Goal: Task Accomplishment & Management: Manage account settings

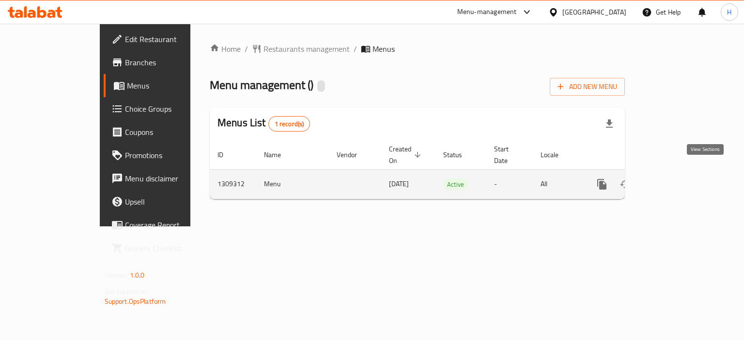
click at [683, 174] on link "enhanced table" at bounding box center [671, 184] width 23 height 23
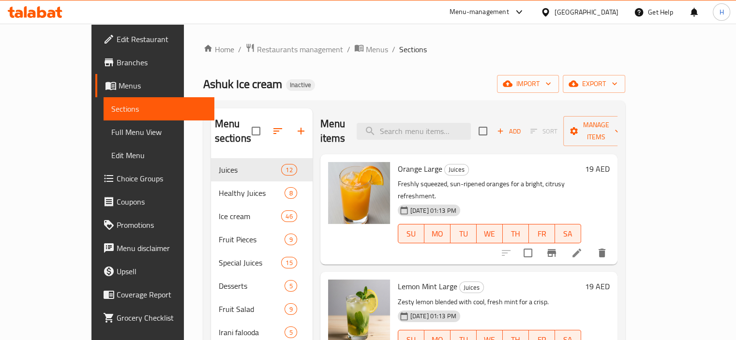
click at [117, 176] on span "Choice Groups" at bounding box center [162, 179] width 90 height 12
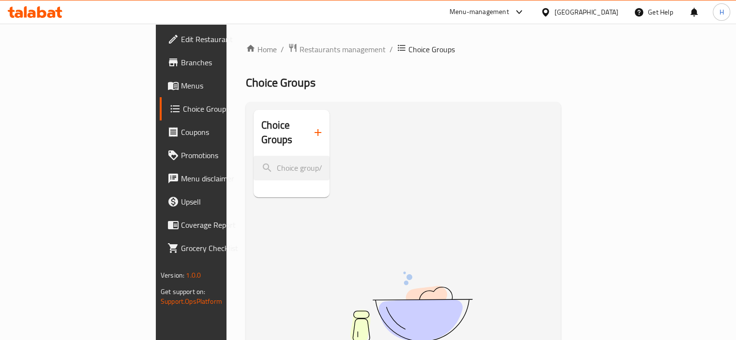
click at [181, 85] on span "Menus" at bounding box center [226, 86] width 90 height 12
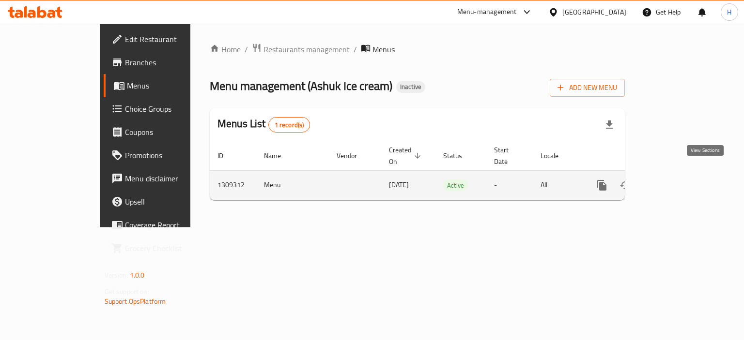
click at [677, 180] on icon "enhanced table" at bounding box center [672, 186] width 12 height 12
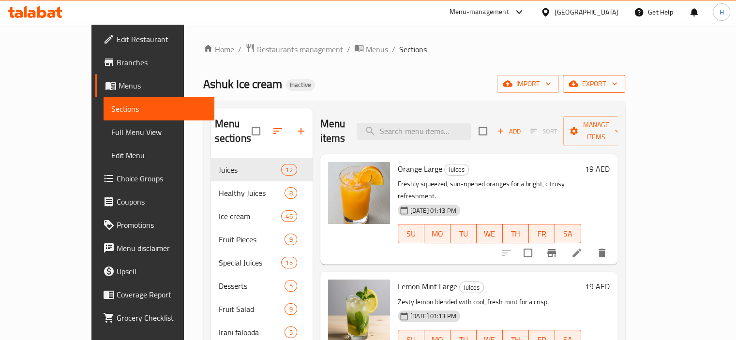
click at [618, 81] on span "export" at bounding box center [594, 84] width 47 height 12
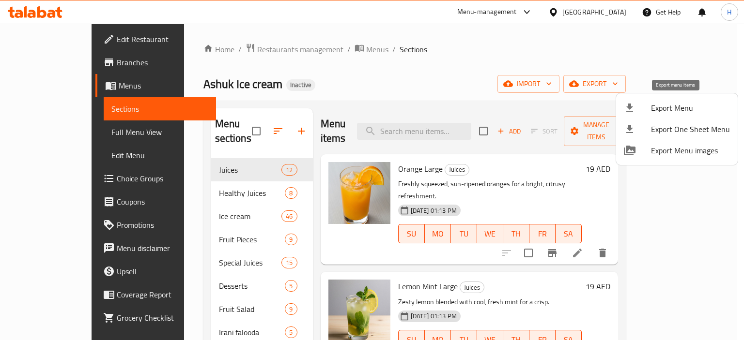
click at [675, 109] on span "Export Menu" at bounding box center [690, 108] width 79 height 12
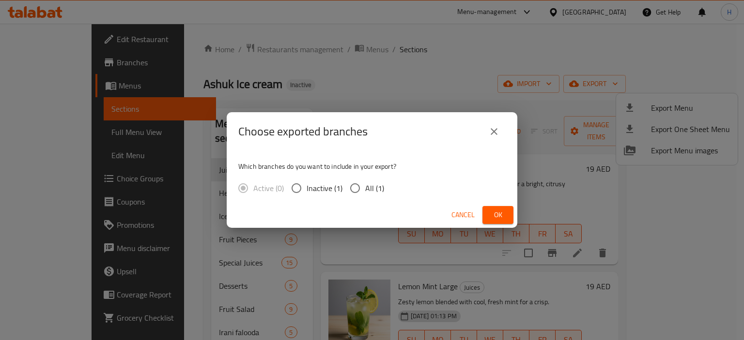
click at [383, 185] on div "Active (0) Inactive (1) All (1)" at bounding box center [314, 188] width 153 height 20
click at [381, 190] on span "All (1)" at bounding box center [374, 189] width 19 height 12
click at [365, 190] on input "All (1)" at bounding box center [355, 188] width 20 height 20
radio input "true"
click at [514, 216] on div "Cancel Ok" at bounding box center [372, 215] width 291 height 26
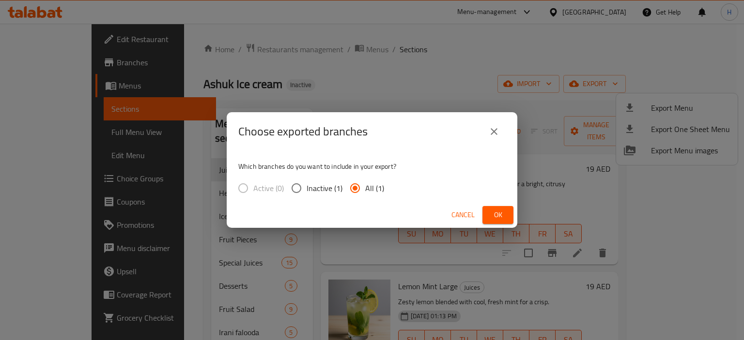
click at [502, 215] on span "Ok" at bounding box center [497, 215] width 15 height 12
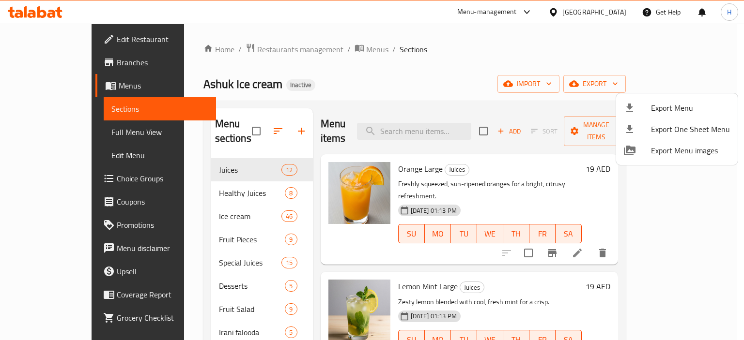
click at [444, 128] on div at bounding box center [372, 170] width 744 height 340
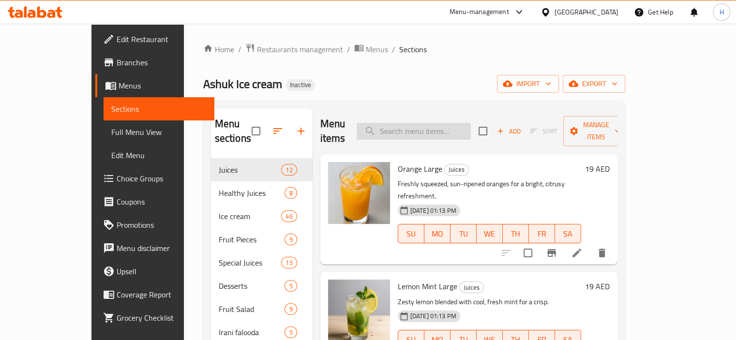
click at [444, 126] on input "search" at bounding box center [414, 131] width 114 height 17
paste input "Ashuk Ice Cream Medium"
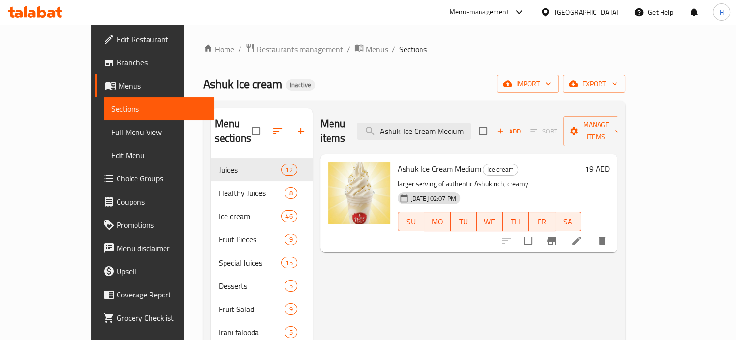
type input "Ashuk Ice Cream Medium"
click at [246, 123] on input "checkbox" at bounding box center [256, 131] width 20 height 20
checkbox input "true"
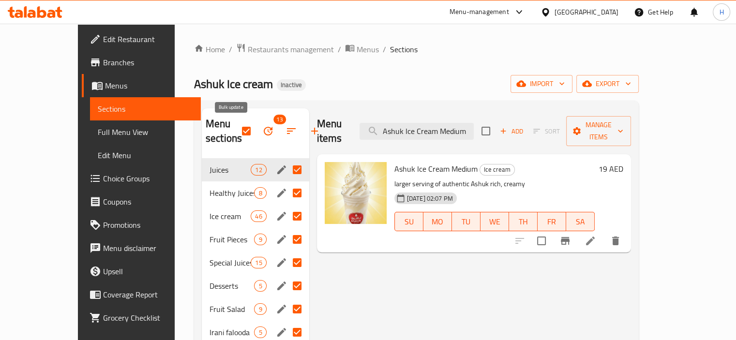
click at [262, 127] on icon "button" at bounding box center [268, 131] width 12 height 12
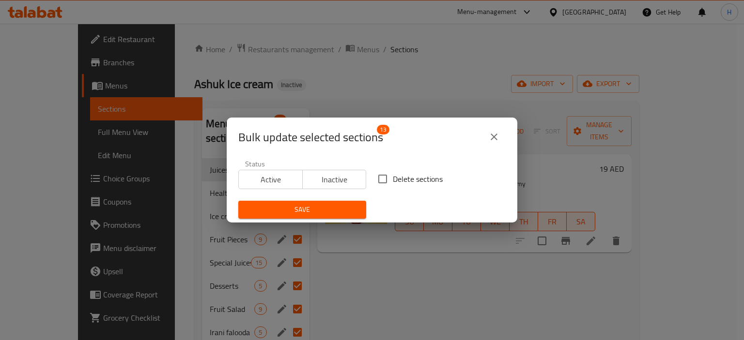
click at [393, 175] on span "Delete sections" at bounding box center [418, 179] width 50 height 12
click at [392, 175] on input "Delete sections" at bounding box center [382, 179] width 20 height 20
checkbox input "true"
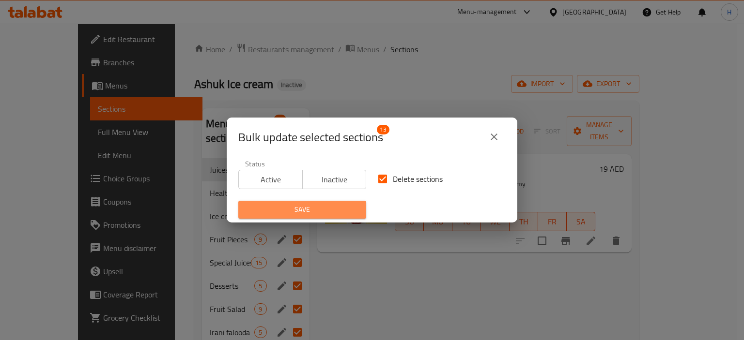
click at [355, 208] on button "Save" at bounding box center [302, 210] width 128 height 18
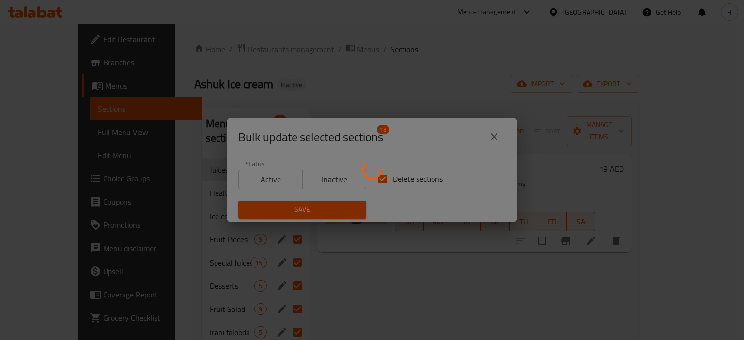
checkbox input "false"
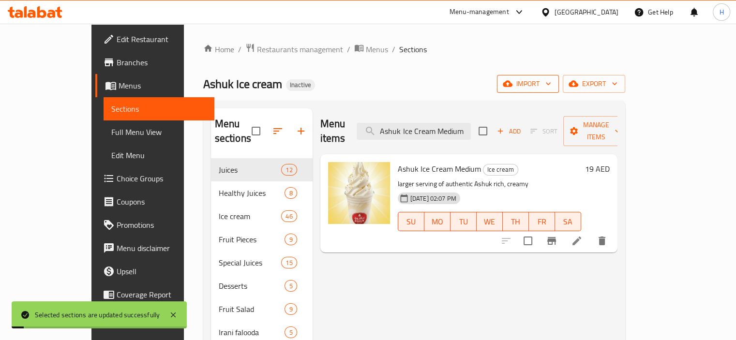
click at [551, 85] on span "import" at bounding box center [528, 84] width 46 height 12
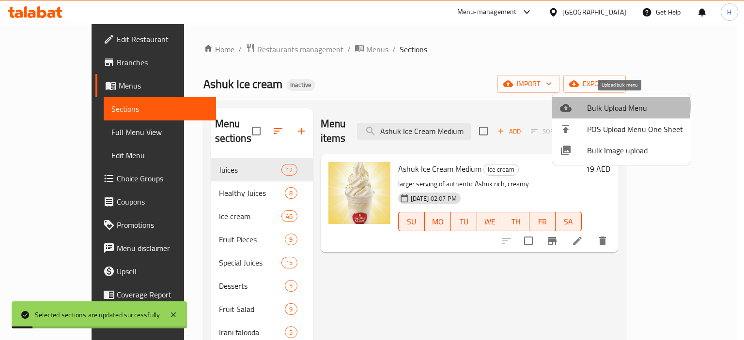
click at [616, 106] on span "Bulk Upload Menu" at bounding box center [635, 108] width 96 height 12
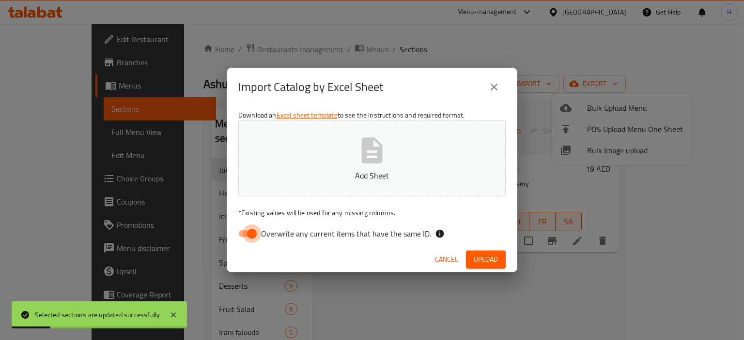
click at [247, 235] on input "Overwrite any current items that have the same ID." at bounding box center [251, 234] width 55 height 18
checkbox input "false"
click at [336, 162] on button "Add Sheet" at bounding box center [371, 158] width 267 height 77
click at [438, 259] on span "Cancel" at bounding box center [446, 260] width 23 height 12
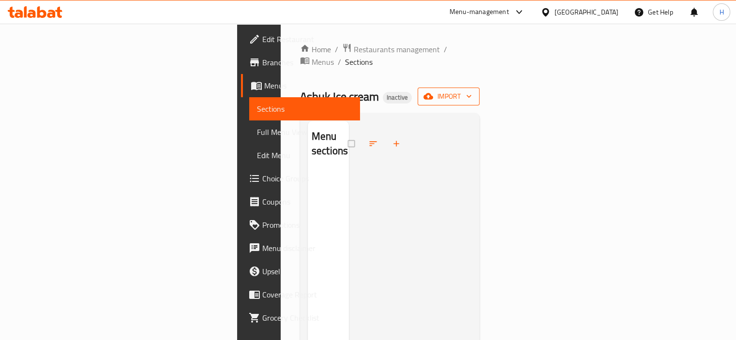
click at [472, 91] on span "import" at bounding box center [449, 97] width 46 height 12
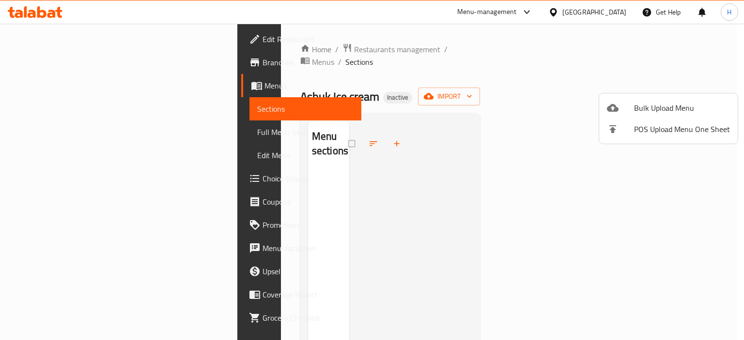
click at [683, 98] on li "Bulk Upload Menu" at bounding box center [668, 107] width 138 height 21
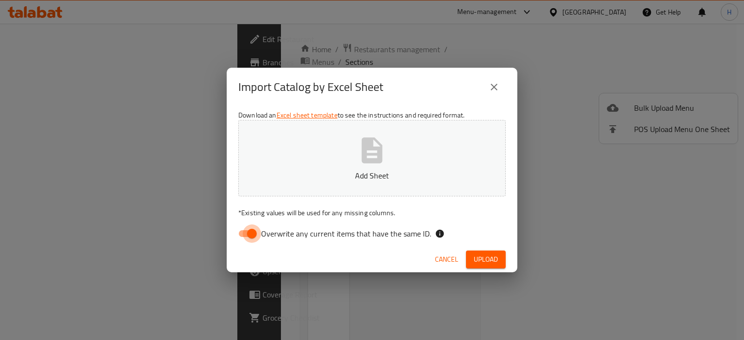
click at [249, 238] on input "Overwrite any current items that have the same ID." at bounding box center [251, 234] width 55 height 18
checkbox input "false"
click at [321, 191] on button "Add Sheet" at bounding box center [371, 158] width 267 height 77
click at [489, 259] on span "Upload" at bounding box center [486, 260] width 24 height 12
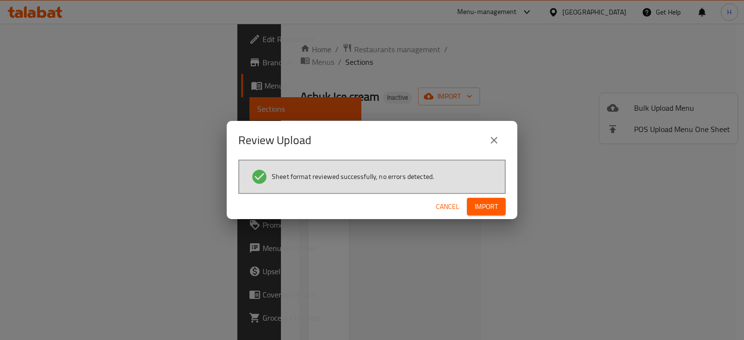
click at [490, 213] on button "Import" at bounding box center [486, 207] width 39 height 18
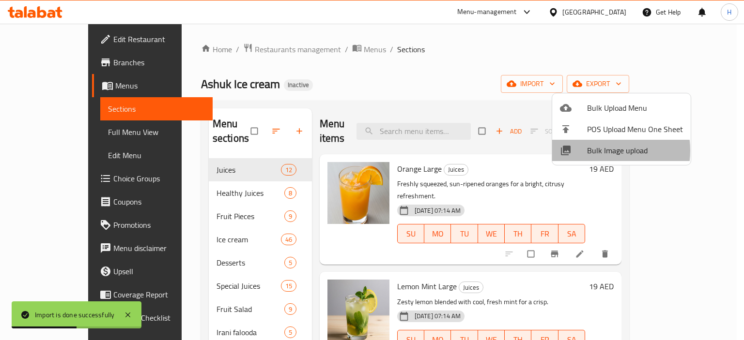
click at [596, 151] on span "Bulk Image upload" at bounding box center [635, 151] width 96 height 12
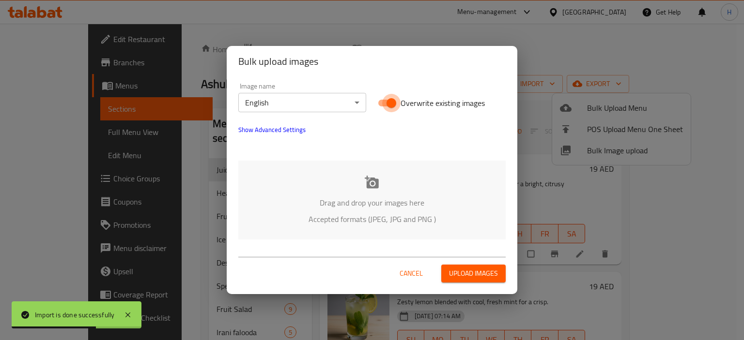
click at [386, 101] on input "Overwrite existing images" at bounding box center [391, 103] width 55 height 18
checkbox input "false"
click at [390, 170] on div "Drag and drop your images here Accepted formats (JPEG, JPG and PNG )" at bounding box center [371, 200] width 267 height 79
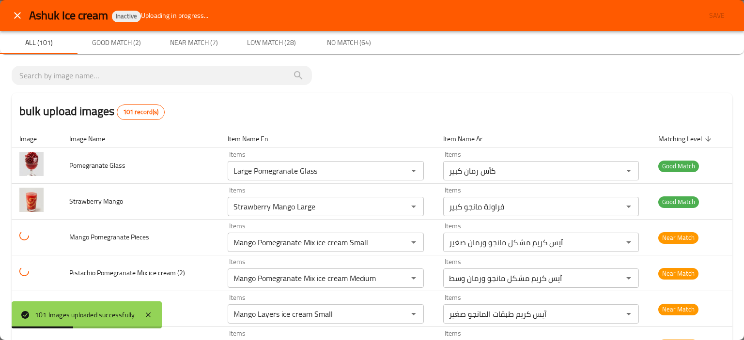
click at [17, 22] on button "close" at bounding box center [17, 15] width 23 height 23
click at [490, 189] on div at bounding box center [372, 170] width 744 height 340
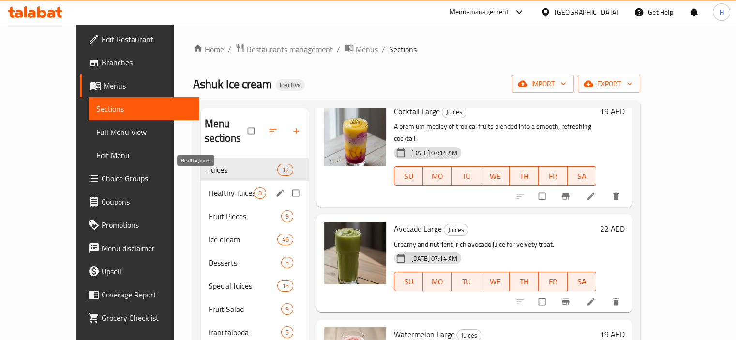
click at [209, 187] on span "Healthy Juices" at bounding box center [232, 193] width 46 height 12
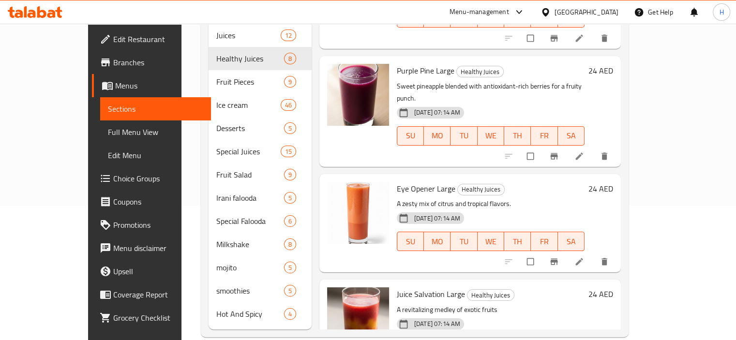
scroll to position [136, 0]
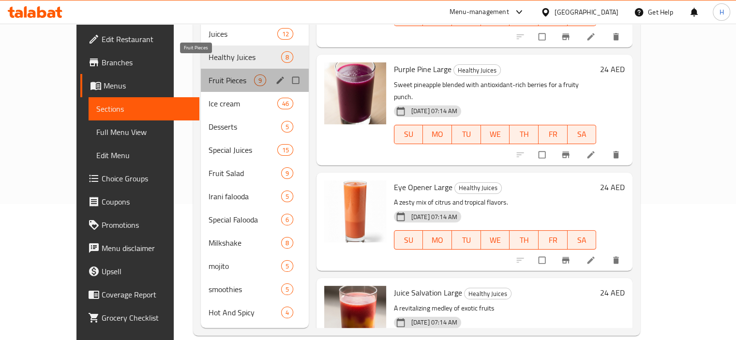
click at [209, 75] on span "Fruit Pieces" at bounding box center [232, 81] width 46 height 12
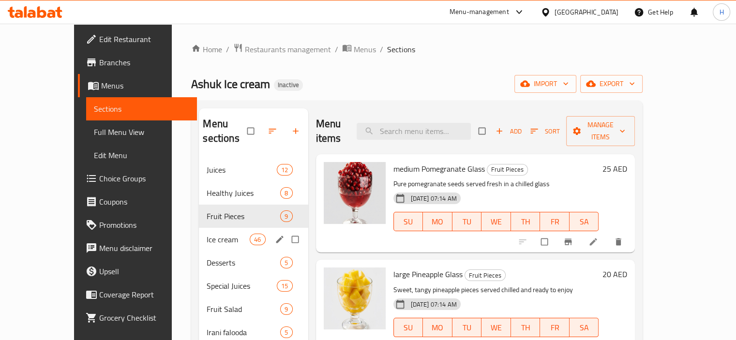
click at [225, 234] on span "Ice cream" at bounding box center [228, 240] width 43 height 12
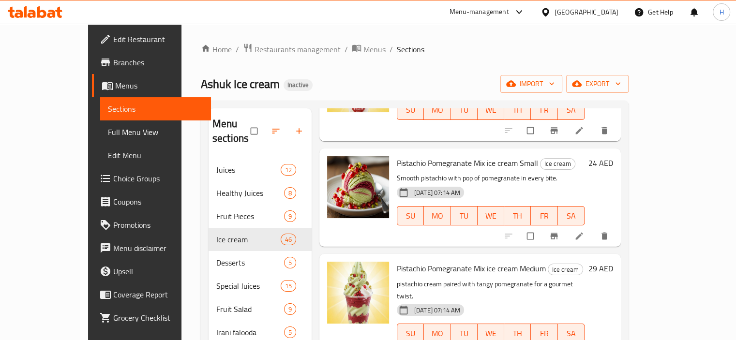
scroll to position [1162, 0]
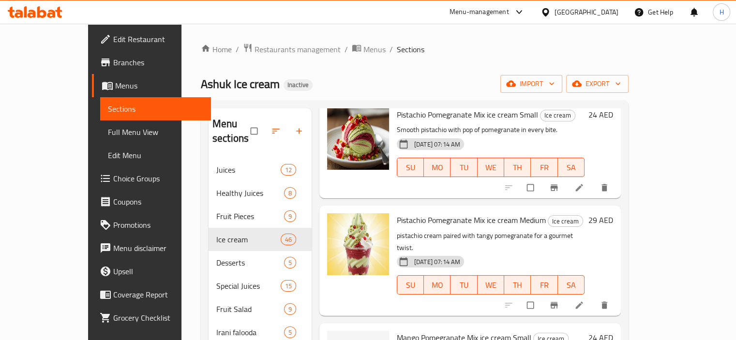
click at [397, 331] on span "Mango Pomegranate Mix ice cream Small" at bounding box center [464, 338] width 135 height 15
copy span "Mango"
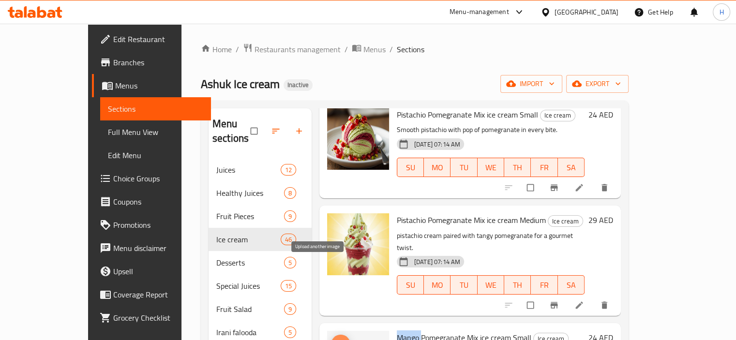
click at [335, 340] on icon "upload picture" at bounding box center [340, 345] width 10 height 10
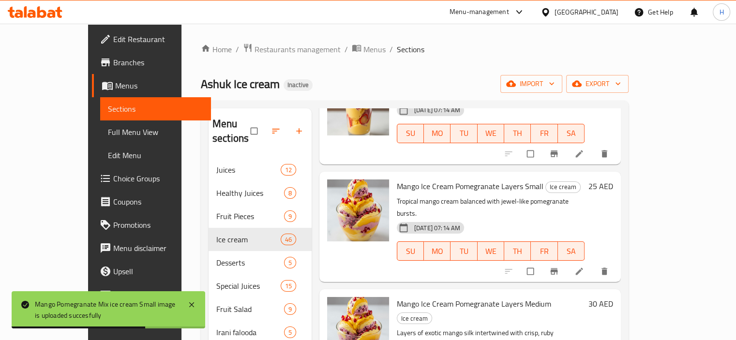
scroll to position [726, 0]
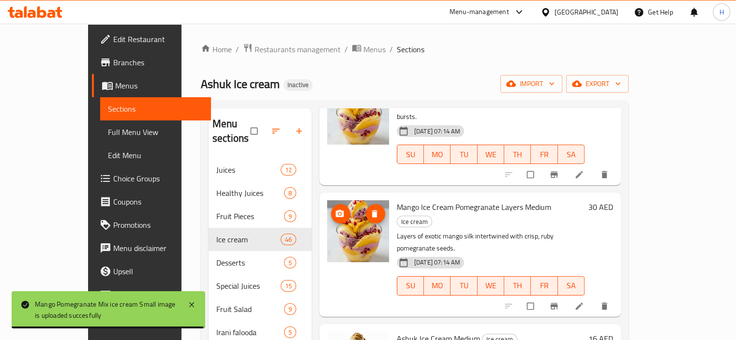
click at [336, 210] on icon "upload picture" at bounding box center [340, 213] width 8 height 7
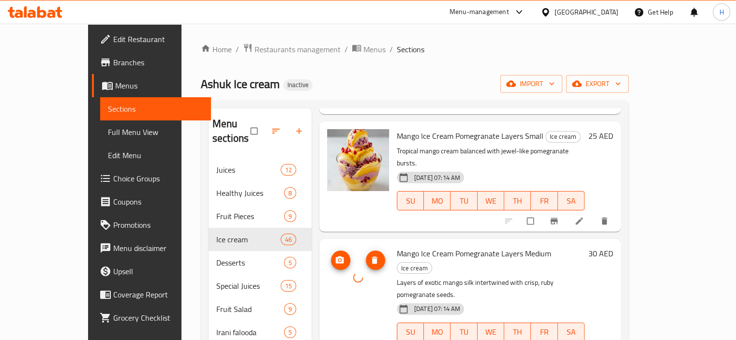
scroll to position [629, 0]
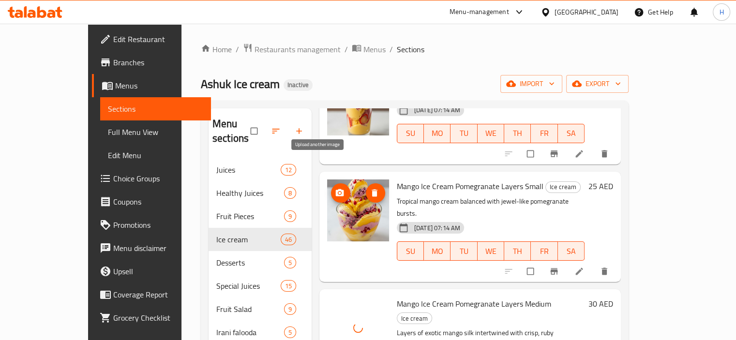
click at [335, 188] on icon "upload picture" at bounding box center [340, 193] width 10 height 10
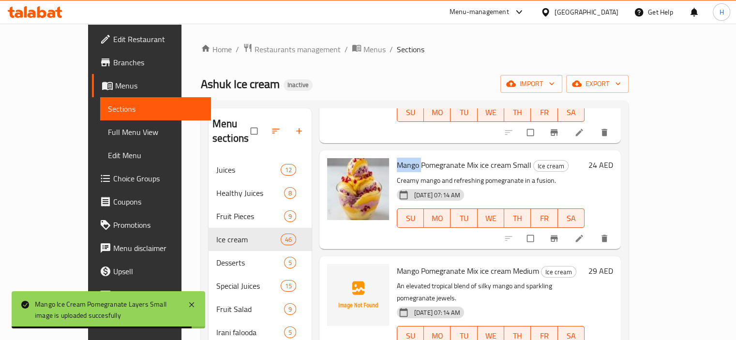
scroll to position [1307, 0]
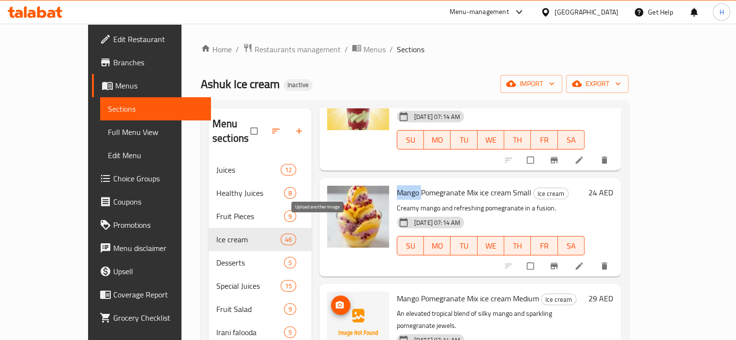
click at [331, 301] on span "upload picture" at bounding box center [340, 306] width 19 height 10
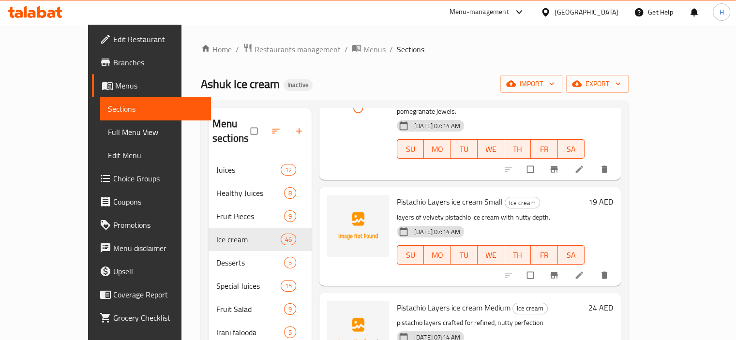
scroll to position [1501, 0]
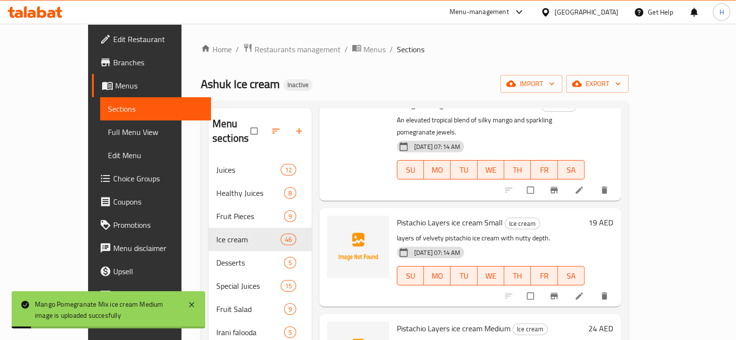
click at [397, 215] on span "Pistachio Layers ice cream Small" at bounding box center [450, 222] width 106 height 15
copy span "Pistachio"
click at [335, 225] on icon "upload picture" at bounding box center [340, 230] width 10 height 10
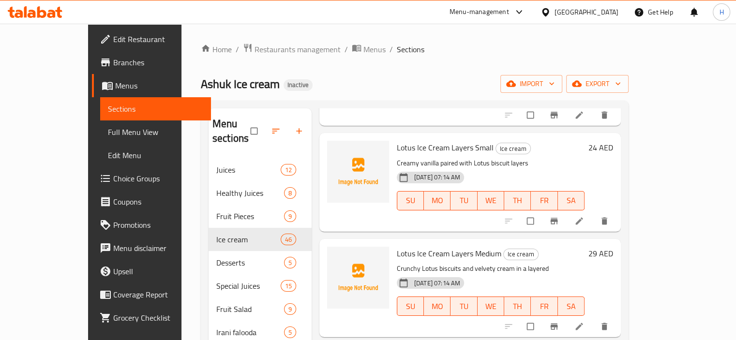
scroll to position [2421, 0]
click at [397, 248] on span "Lotus Ice Cream Layers Medium" at bounding box center [449, 255] width 105 height 15
copy span "Lotus"
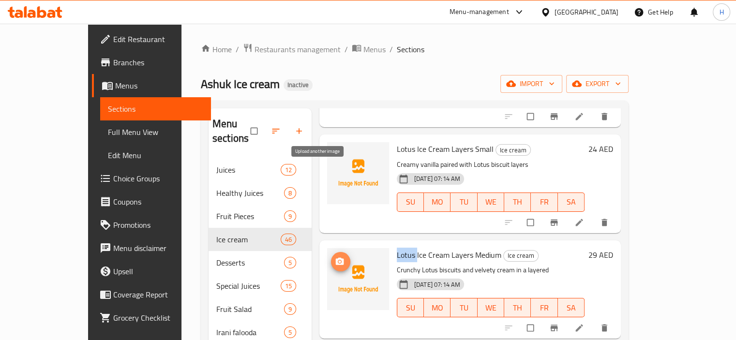
click at [331, 252] on button "upload picture" at bounding box center [340, 261] width 19 height 19
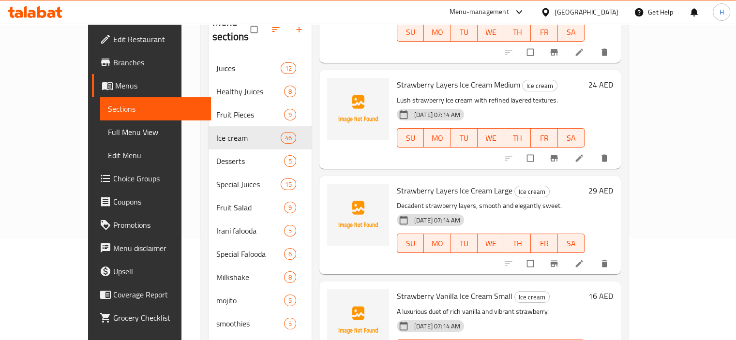
scroll to position [136, 0]
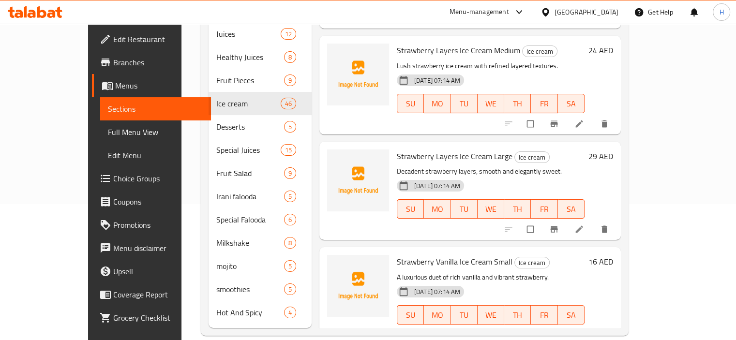
click at [397, 255] on span "Strawberry Vanilla Ice Cream Small" at bounding box center [455, 262] width 116 height 15
copy span "Strawberry"
click at [331, 264] on span "upload picture" at bounding box center [340, 269] width 19 height 10
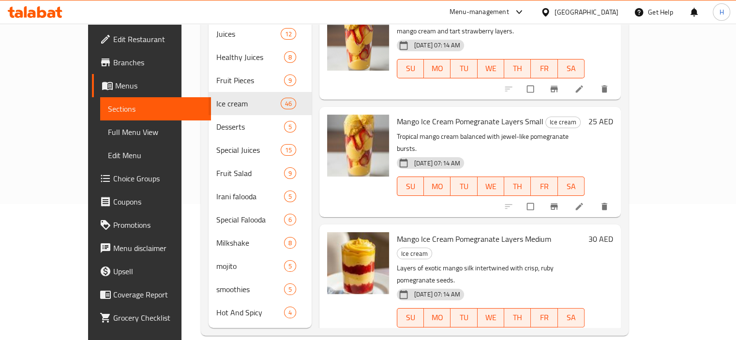
scroll to position [530, 0]
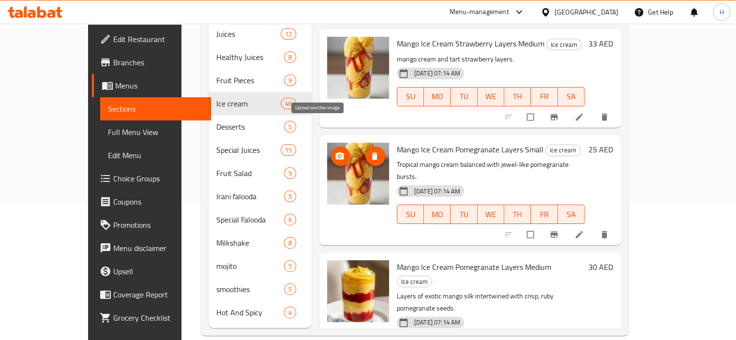
click at [331, 152] on span "upload picture" at bounding box center [340, 157] width 19 height 10
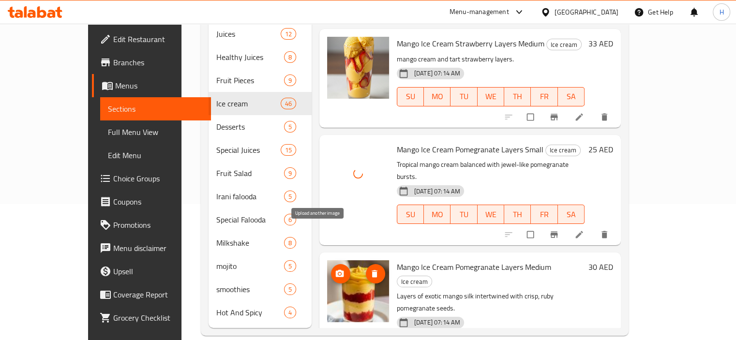
click at [338, 273] on circle "upload picture" at bounding box center [339, 274] width 2 height 2
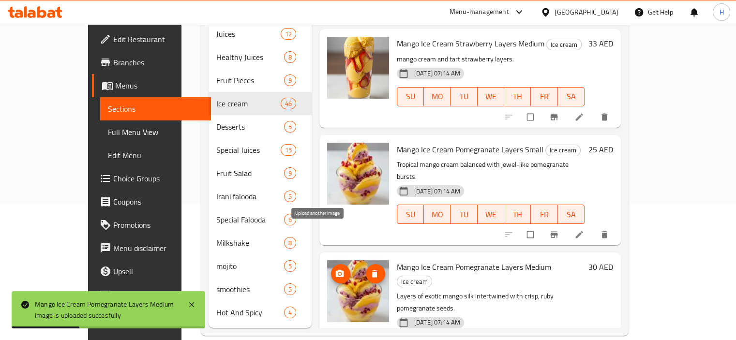
click at [336, 270] on icon "upload picture" at bounding box center [340, 273] width 8 height 7
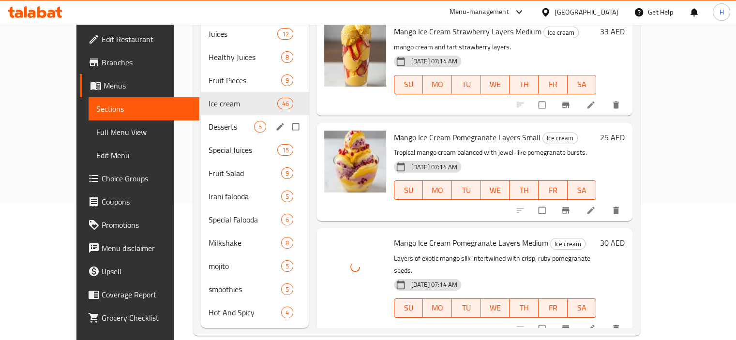
click at [209, 121] on span "Desserts" at bounding box center [232, 127] width 46 height 12
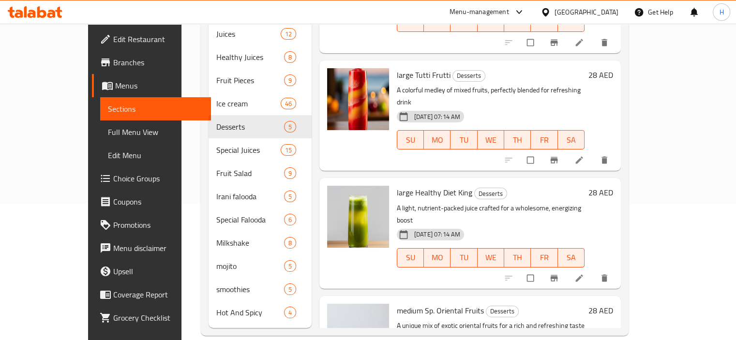
scroll to position [212, 0]
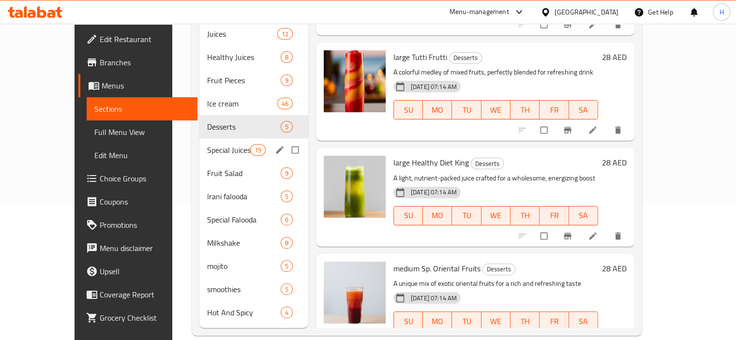
click at [207, 144] on span "Special Juices" at bounding box center [228, 150] width 43 height 12
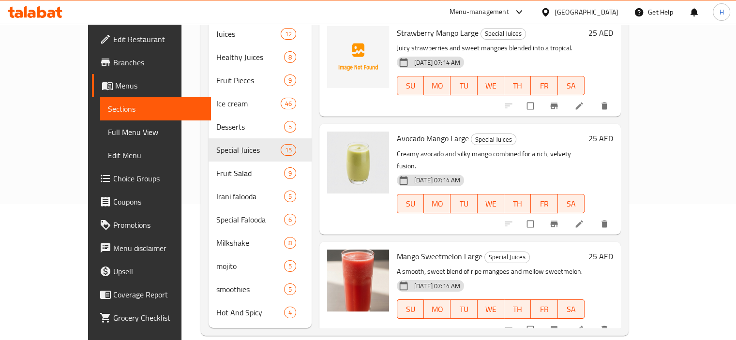
scroll to position [39, 0]
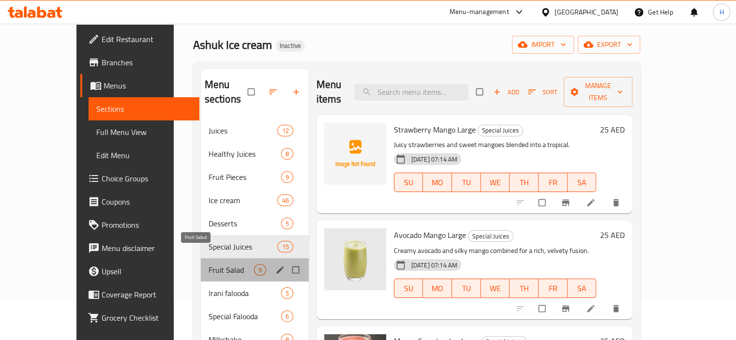
click at [209, 264] on span "Fruit Salad" at bounding box center [232, 270] width 46 height 12
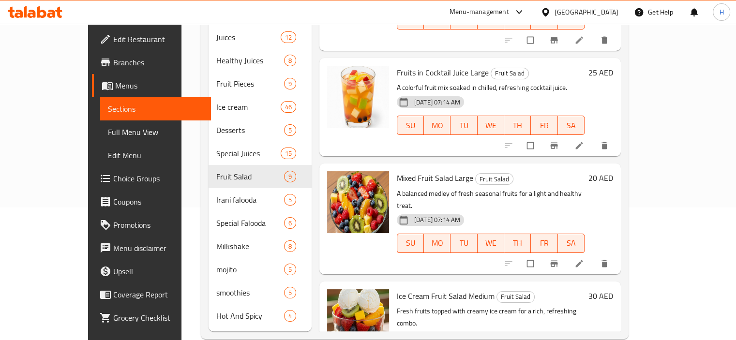
scroll to position [136, 0]
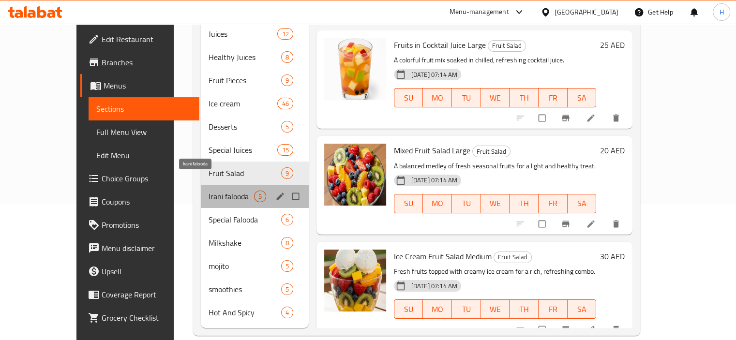
click at [209, 191] on span "Irani falooda" at bounding box center [232, 197] width 46 height 12
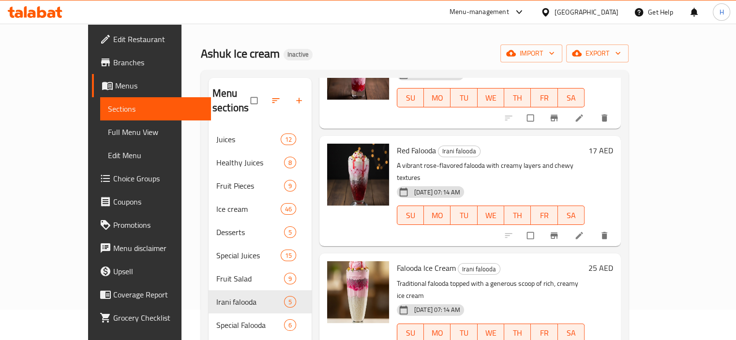
scroll to position [136, 0]
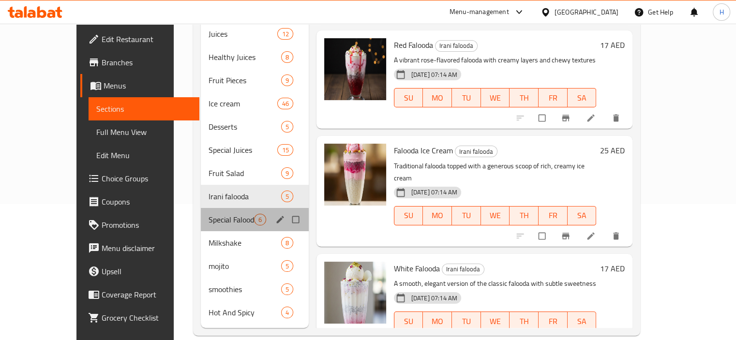
click at [201, 214] on div "Special Falooda 6" at bounding box center [255, 219] width 108 height 23
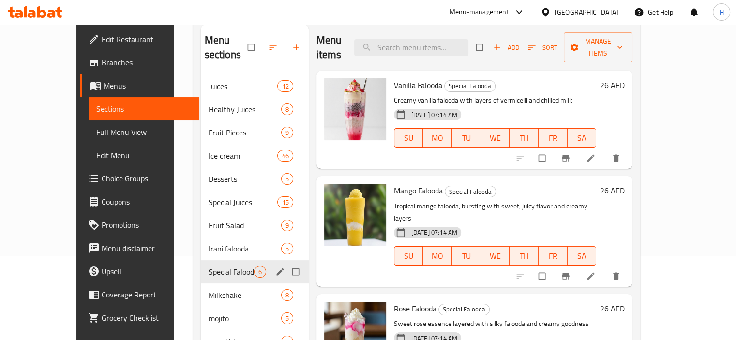
scroll to position [136, 0]
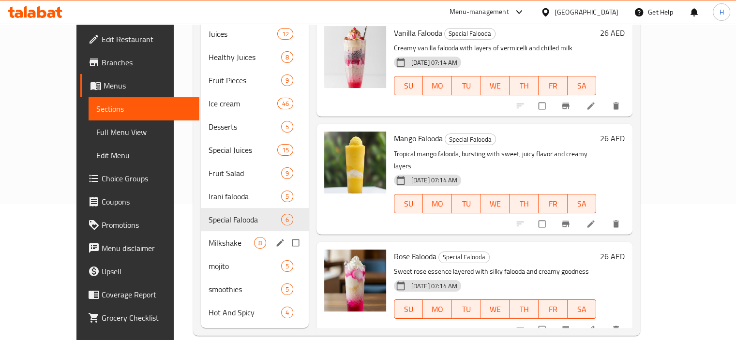
click at [209, 237] on span "Milkshake" at bounding box center [232, 243] width 46 height 12
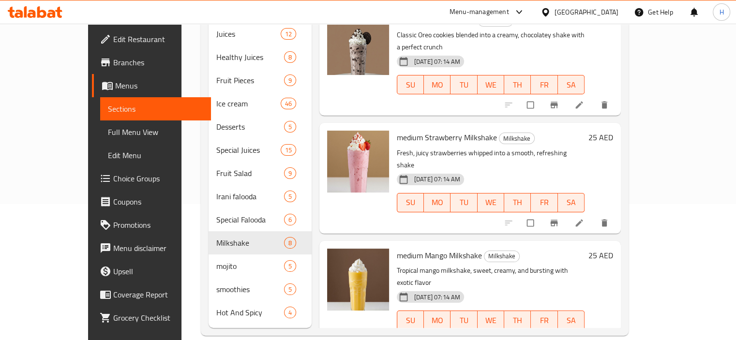
scroll to position [529, 0]
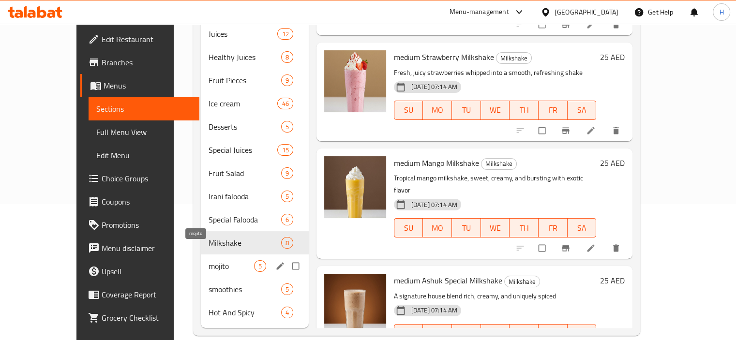
click at [209, 260] on span "mojito" at bounding box center [232, 266] width 46 height 12
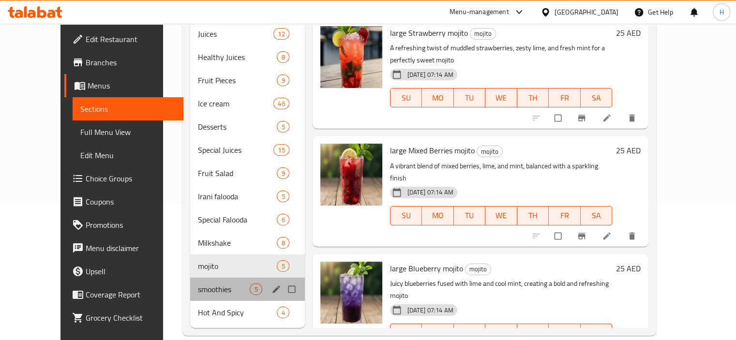
click at [196, 280] on div "smoothies 5" at bounding box center [247, 289] width 115 height 23
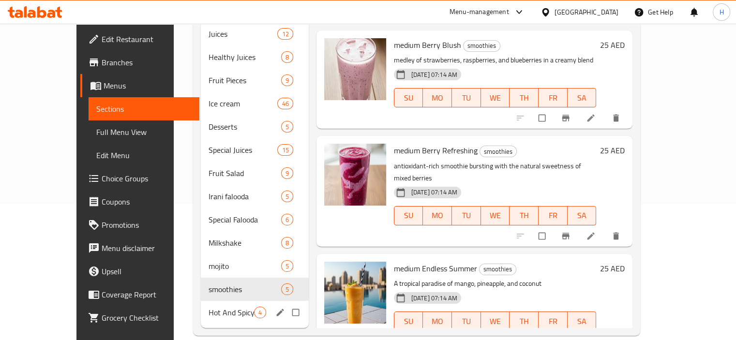
click at [209, 307] on span "Hot And Spicy" at bounding box center [232, 313] width 46 height 12
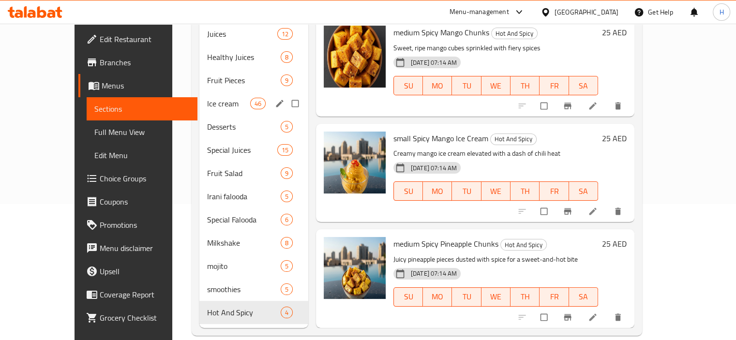
click at [199, 95] on div "Ice cream 46" at bounding box center [253, 103] width 109 height 23
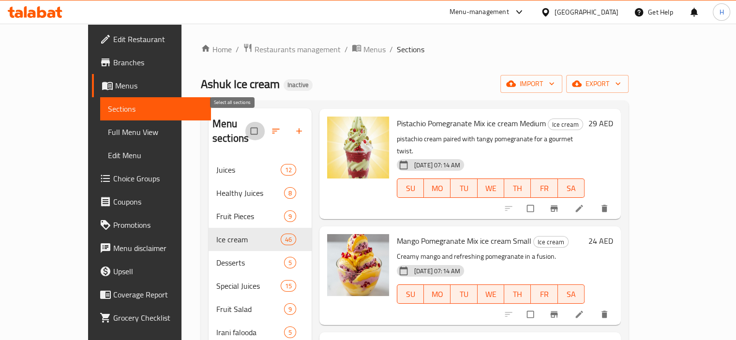
click at [245, 123] on input "checkbox" at bounding box center [255, 131] width 20 height 18
click at [245, 124] on input "checkbox" at bounding box center [255, 131] width 20 height 18
checkbox input "false"
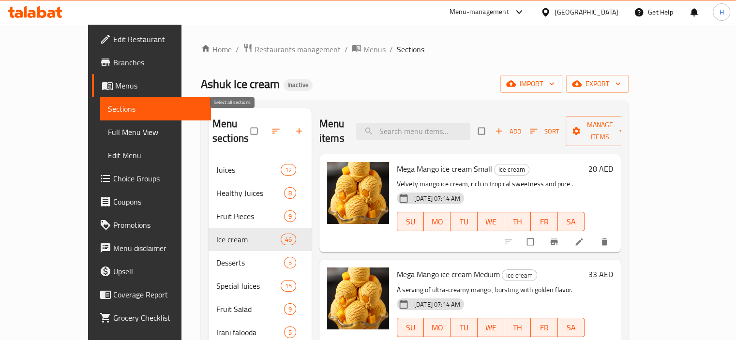
click at [245, 125] on input "checkbox" at bounding box center [255, 131] width 20 height 18
checkbox input "true"
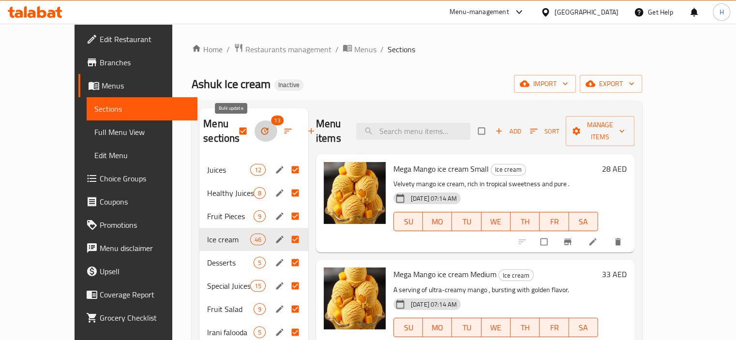
click at [254, 125] on button "button" at bounding box center [265, 131] width 23 height 21
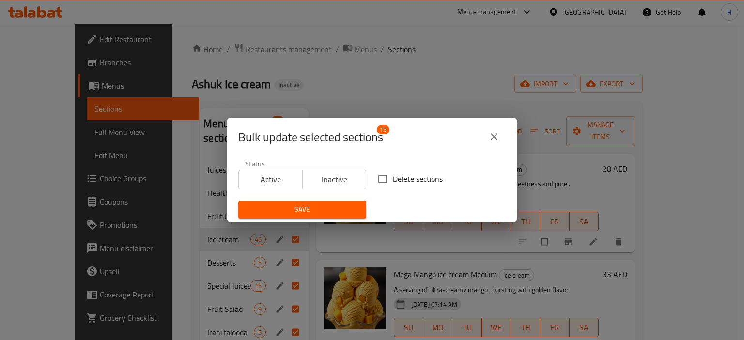
click at [410, 181] on span "Delete sections" at bounding box center [418, 179] width 50 height 12
click at [393, 181] on input "Delete sections" at bounding box center [382, 179] width 20 height 20
checkbox input "true"
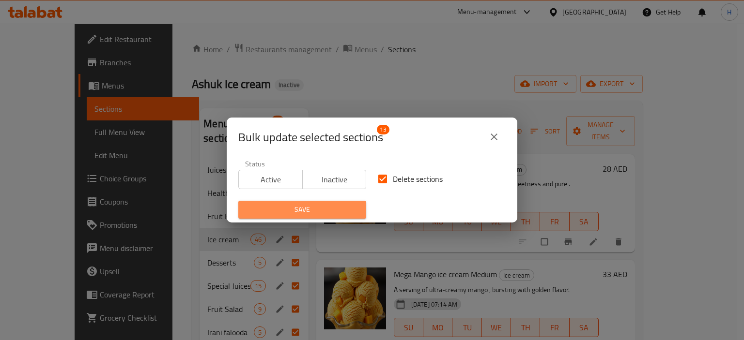
click at [330, 206] on span "Save" at bounding box center [302, 210] width 112 height 12
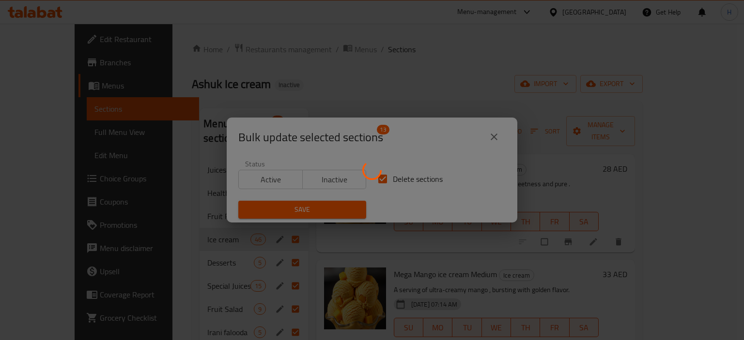
checkbox input "false"
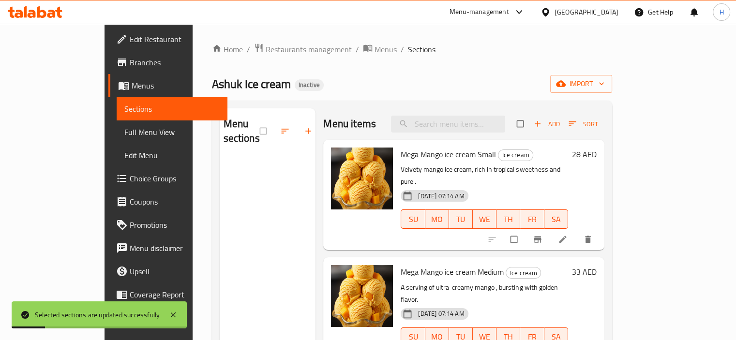
click at [223, 201] on div "Menu sections" at bounding box center [268, 278] width 96 height 340
click at [605, 88] on span "import" at bounding box center [581, 84] width 46 height 12
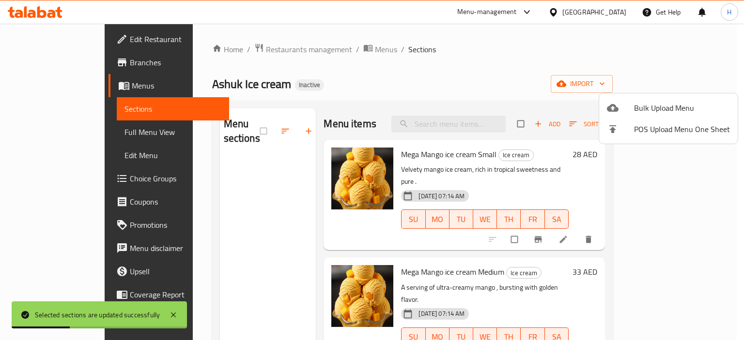
click at [676, 103] on span "Bulk Upload Menu" at bounding box center [682, 108] width 96 height 12
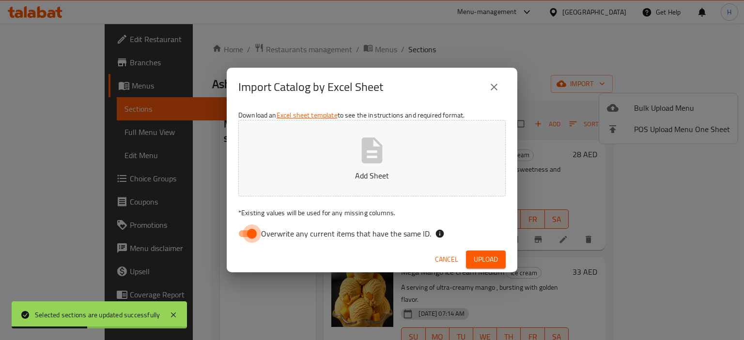
click at [242, 232] on input "Overwrite any current items that have the same ID." at bounding box center [251, 234] width 55 height 18
checkbox input "false"
click at [339, 163] on button "Add Sheet" at bounding box center [371, 158] width 267 height 77
click at [498, 262] on button "Upload" at bounding box center [486, 260] width 40 height 18
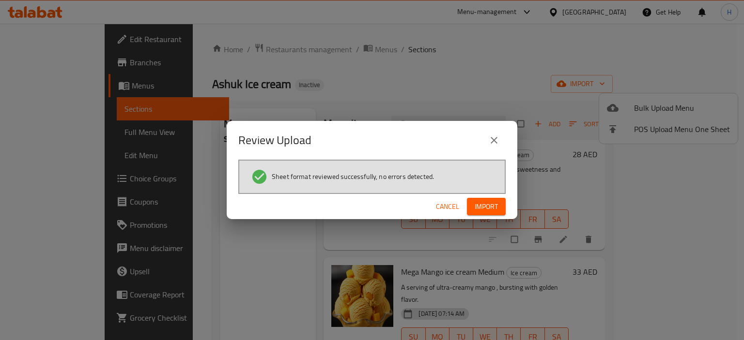
click at [498, 207] on button "Import" at bounding box center [486, 207] width 39 height 18
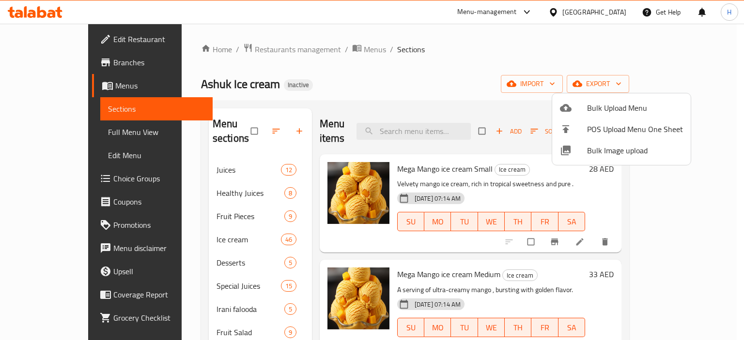
click at [93, 134] on div at bounding box center [372, 170] width 744 height 340
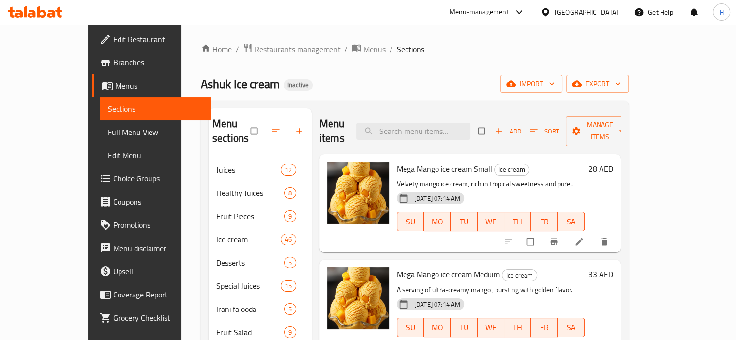
click at [108, 128] on span "Full Menu View" at bounding box center [155, 132] width 95 height 12
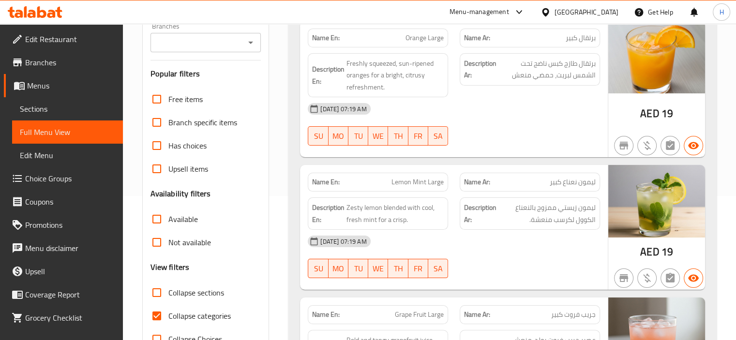
scroll to position [145, 0]
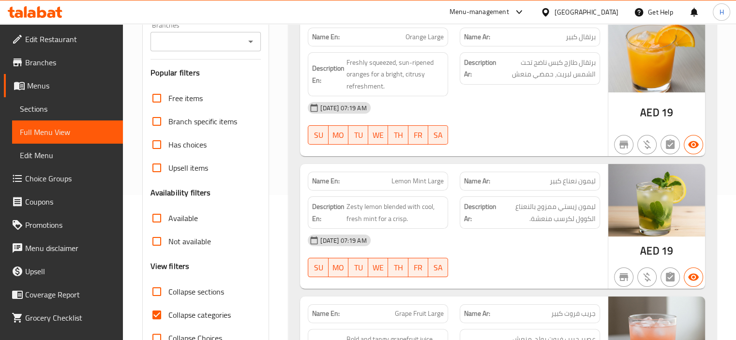
click at [214, 315] on span "Collapse categories" at bounding box center [199, 315] width 62 height 12
click at [168, 315] on input "Collapse categories" at bounding box center [156, 315] width 23 height 23
checkbox input "false"
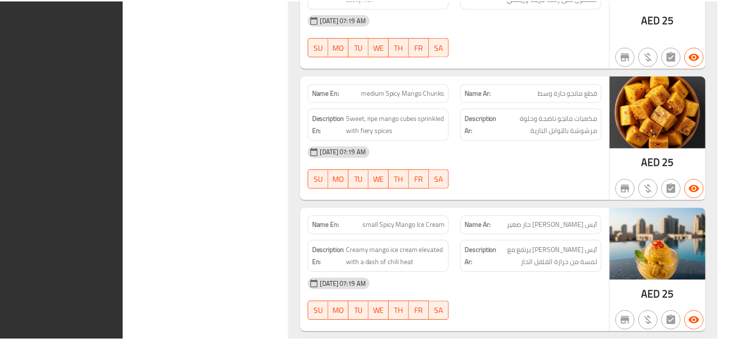
scroll to position [19417, 0]
